Goal: Task Accomplishment & Management: Use online tool/utility

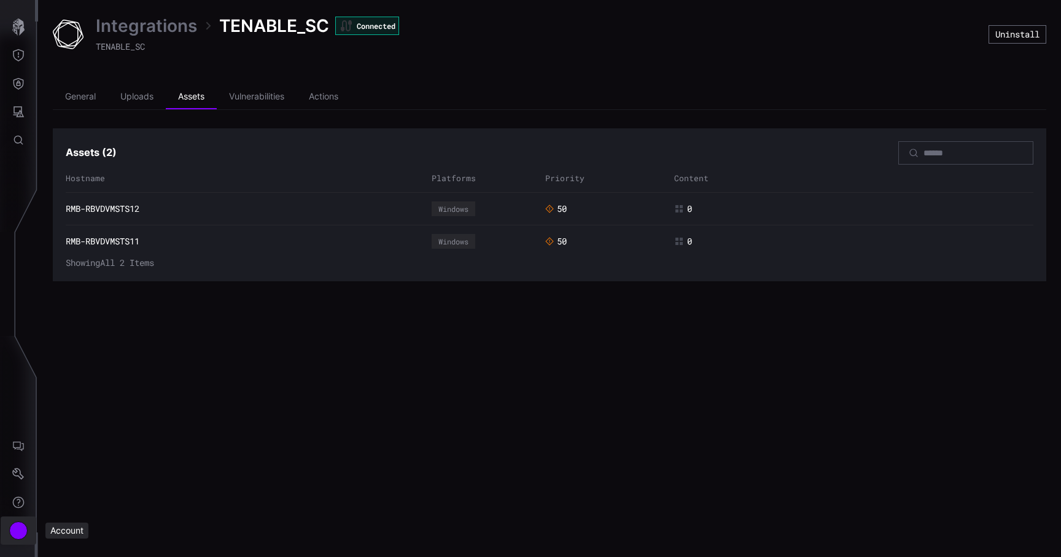
click at [16, 532] on div "Account" at bounding box center [18, 530] width 18 height 18
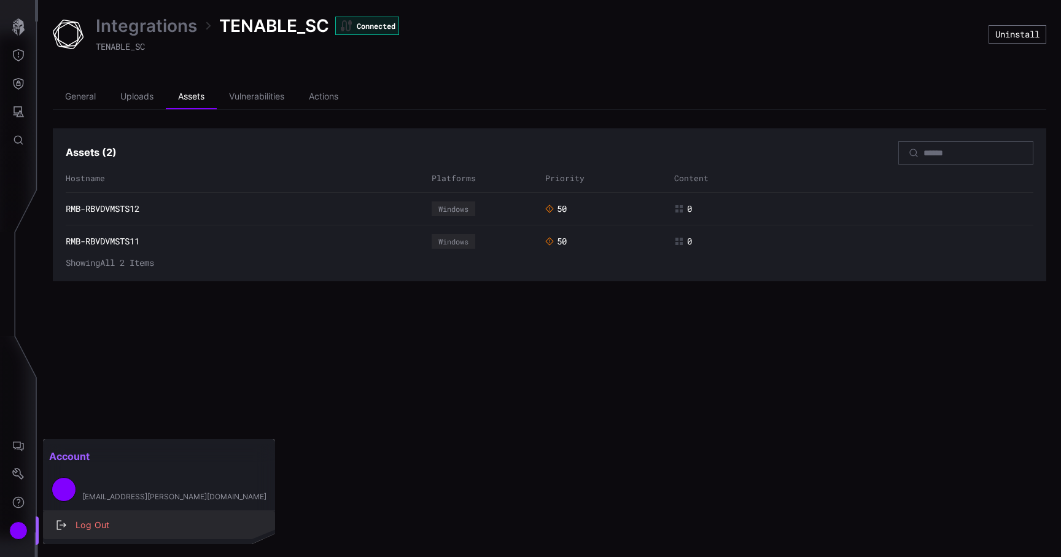
click at [91, 525] on div "Log Out" at bounding box center [165, 524] width 192 height 15
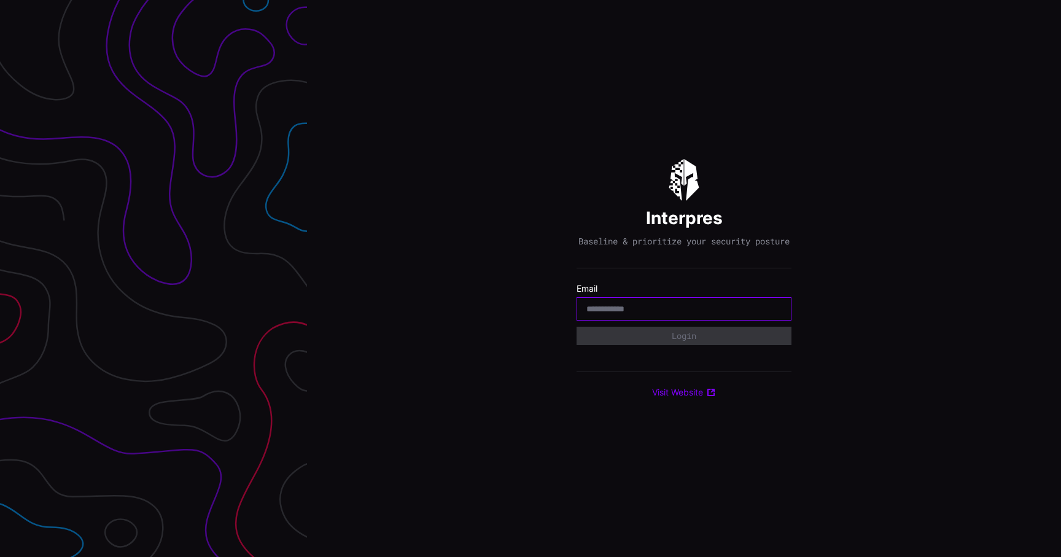
type input "**********"
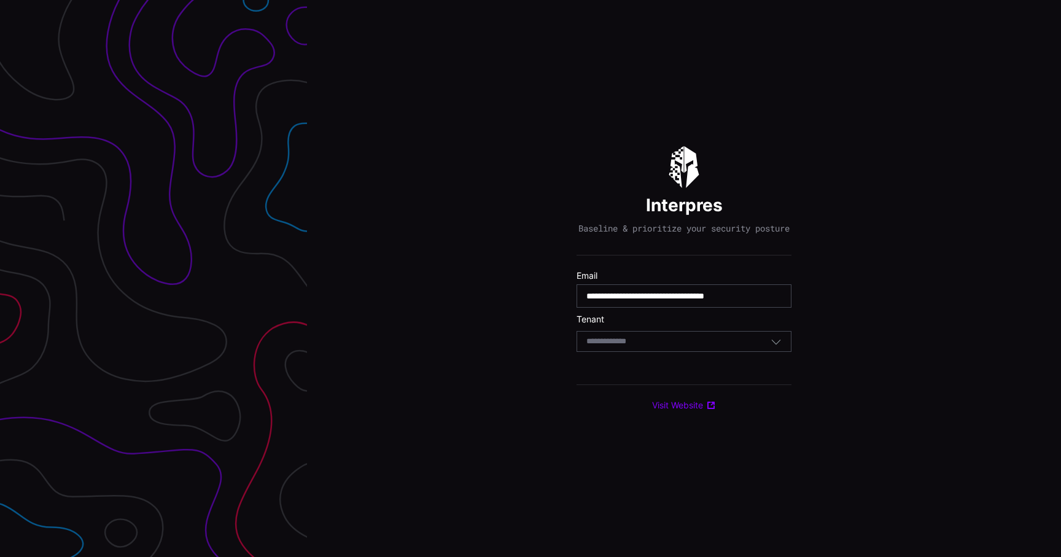
click at [628, 347] on input at bounding box center [617, 341] width 63 height 10
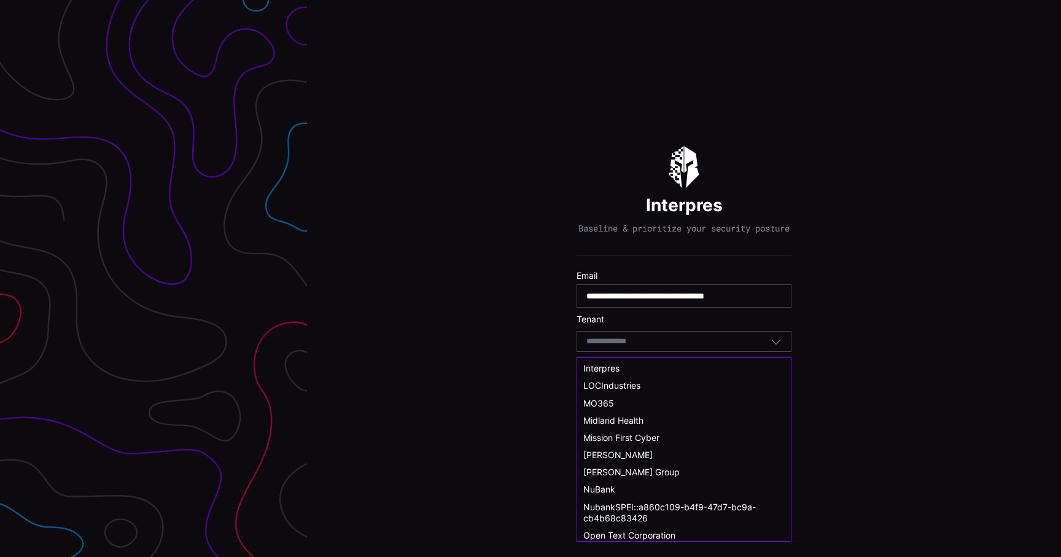
scroll to position [379, 0]
click at [627, 487] on div "NuBank" at bounding box center [683, 488] width 201 height 11
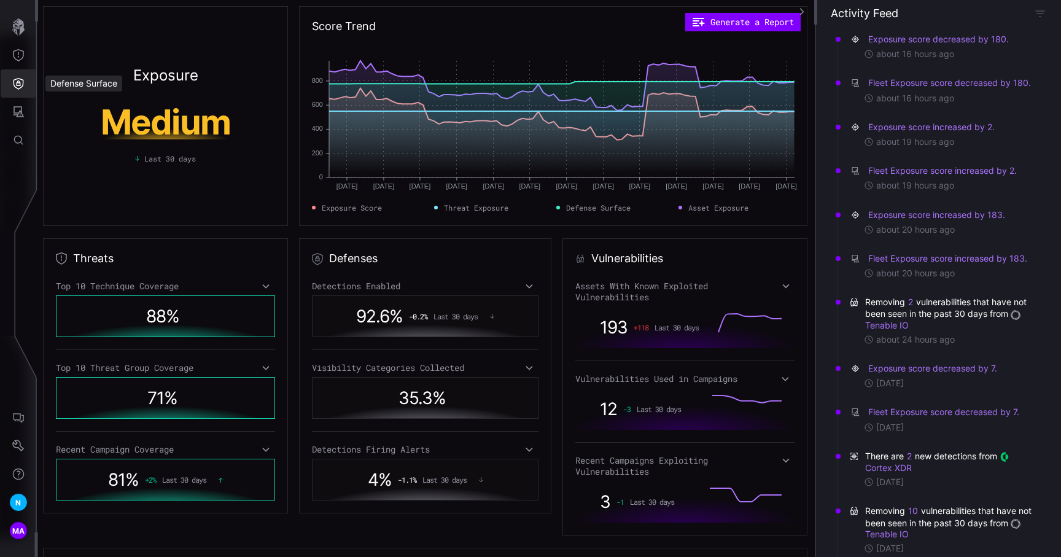
click at [16, 71] on button "Defense Surface" at bounding box center [19, 83] width 36 height 28
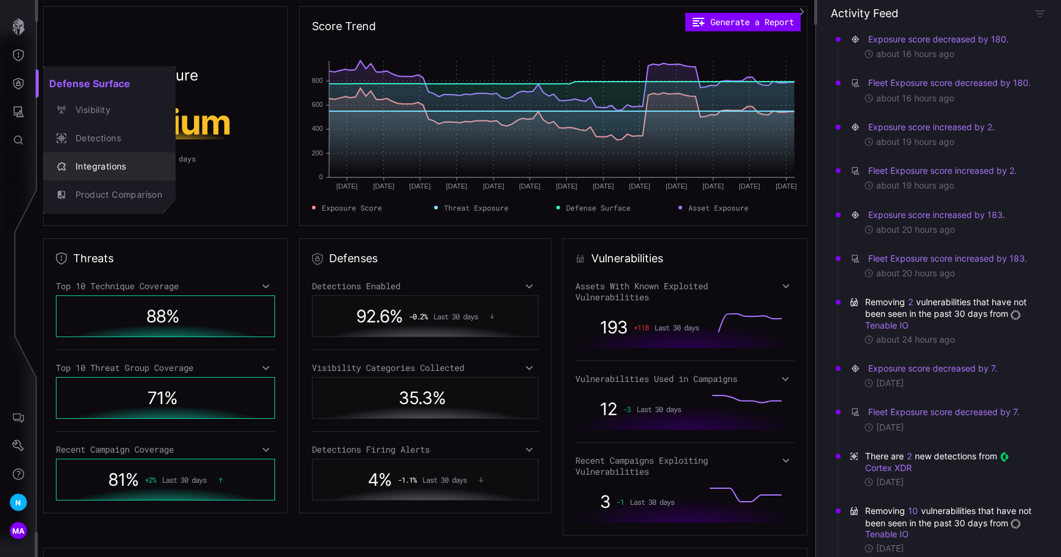
click at [106, 169] on div "Integrations" at bounding box center [115, 166] width 93 height 15
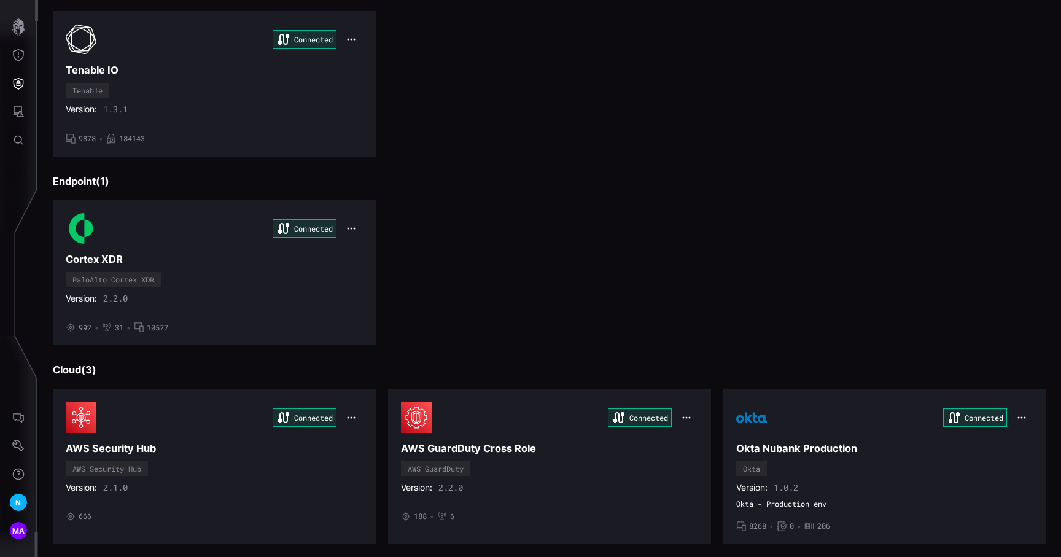
scroll to position [374, 0]
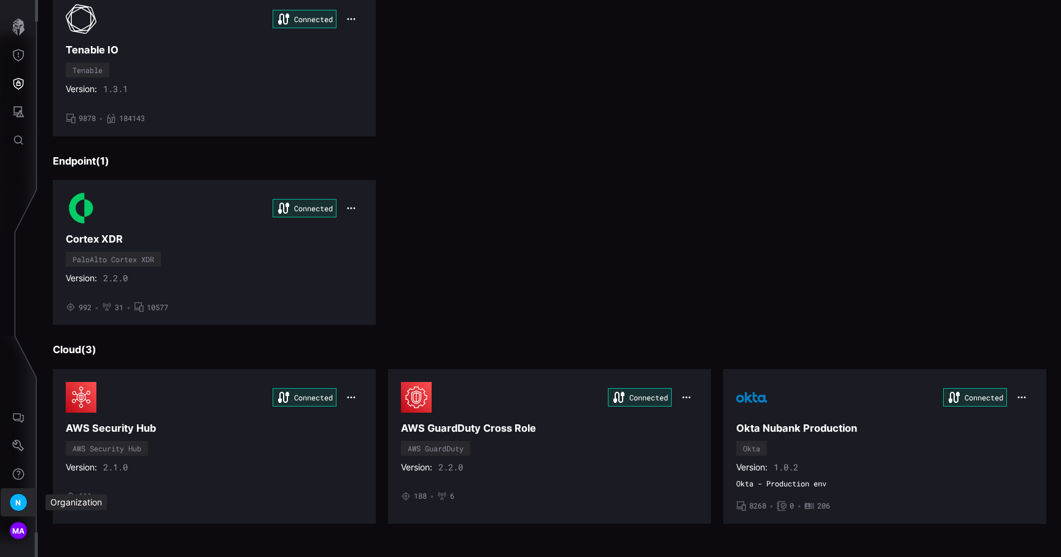
click at [23, 493] on button "N" at bounding box center [19, 502] width 36 height 28
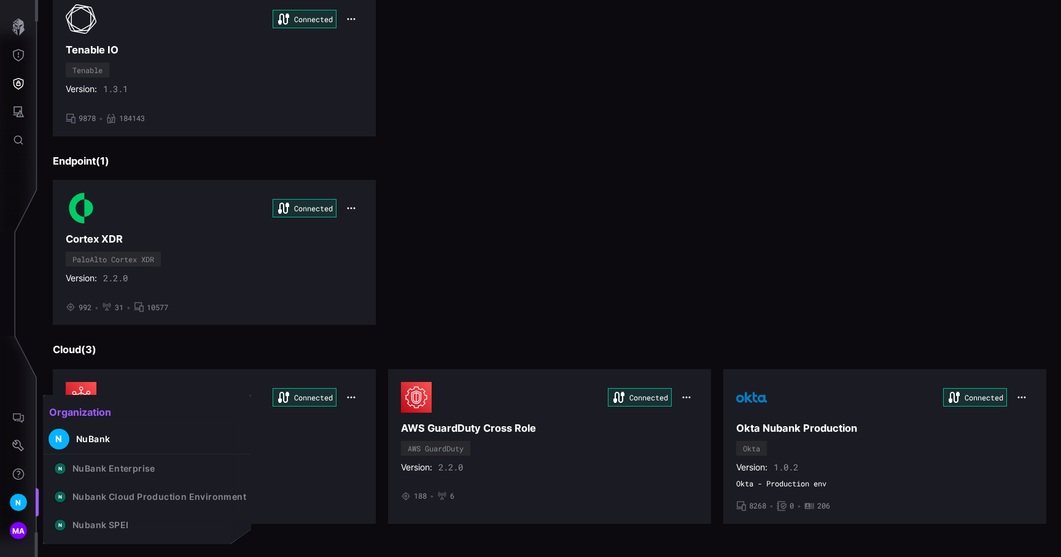
click at [426, 322] on div at bounding box center [530, 278] width 1061 height 557
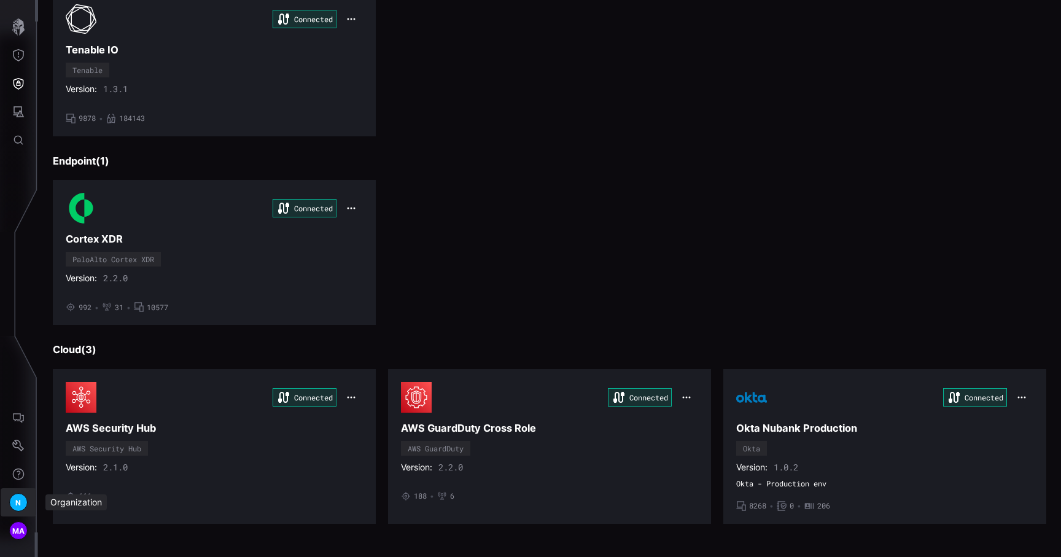
click at [13, 500] on div "N" at bounding box center [18, 502] width 18 height 18
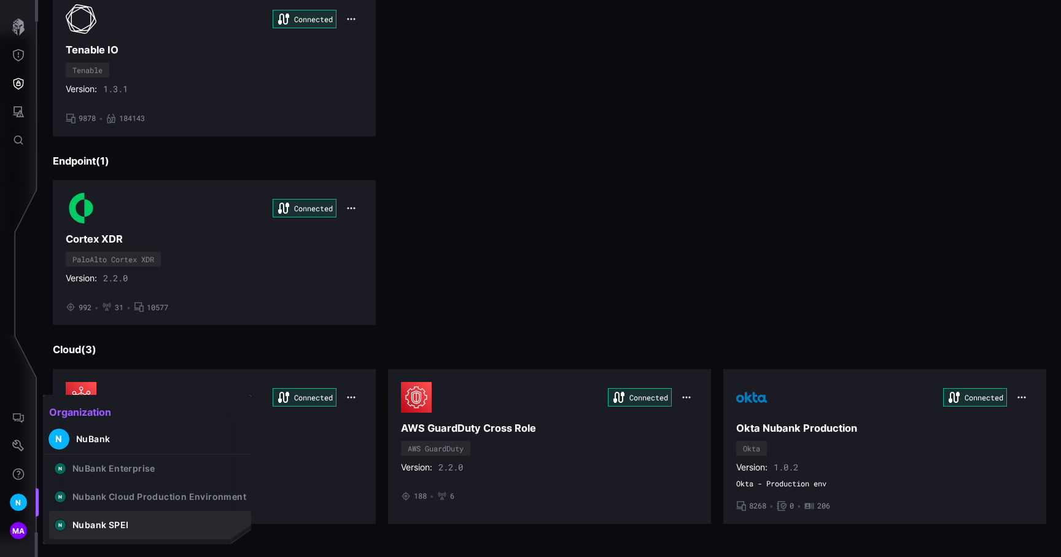
click at [101, 518] on button "N Nubank SPEI" at bounding box center [150, 525] width 202 height 28
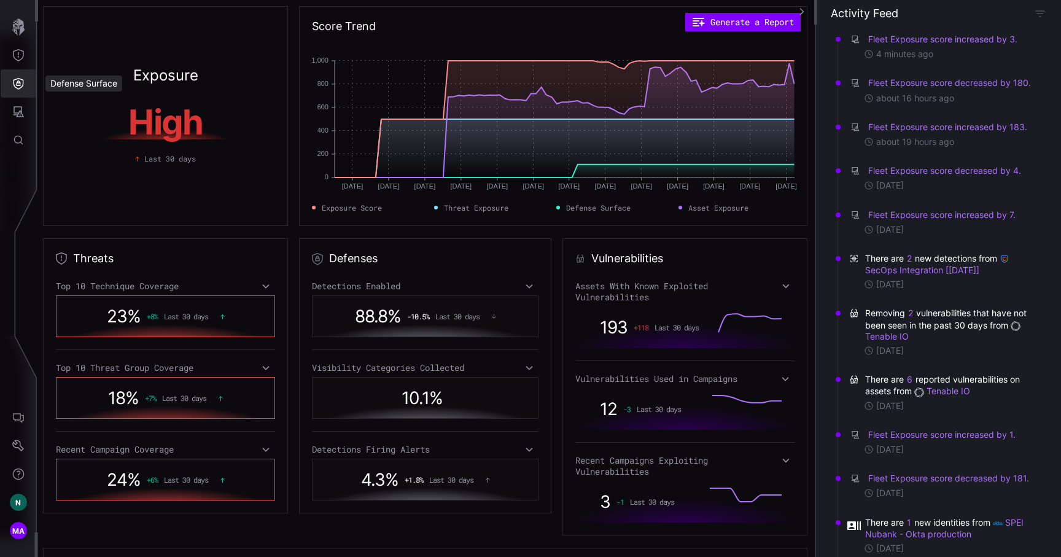
click at [20, 83] on icon "Defense Surface" at bounding box center [18, 83] width 12 height 12
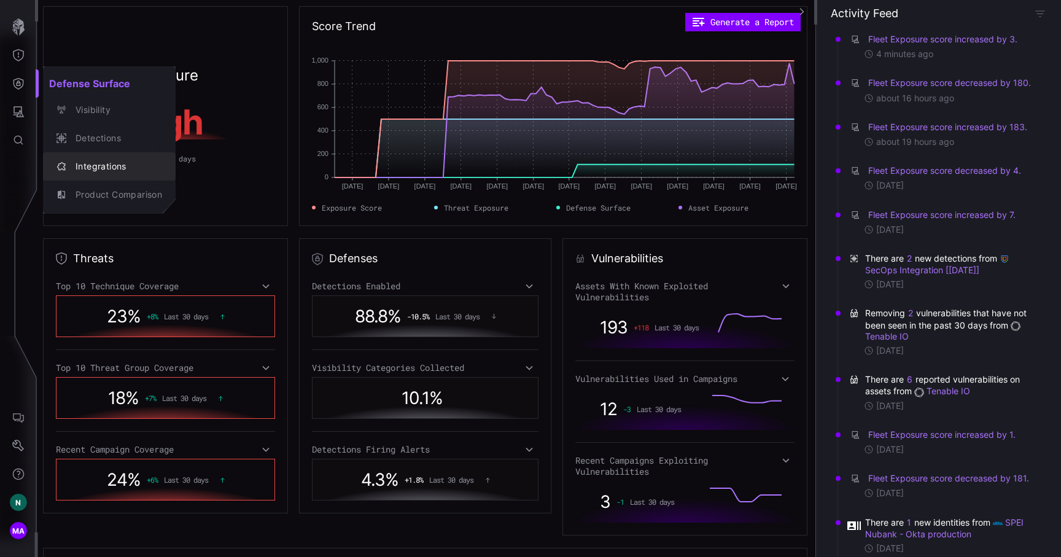
click at [99, 160] on div "Integrations" at bounding box center [115, 166] width 93 height 15
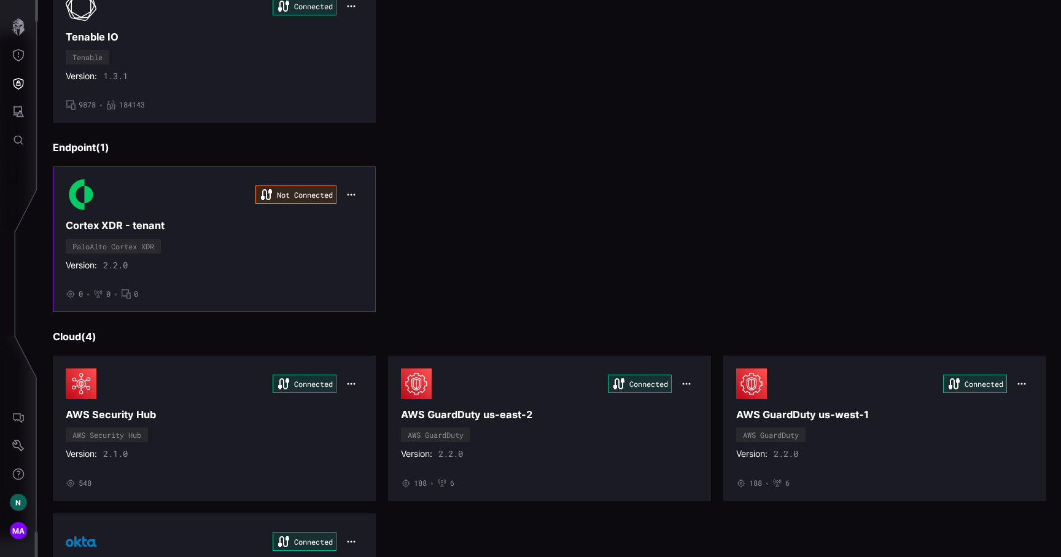
scroll to position [376, 0]
